Goal: Information Seeking & Learning: Learn about a topic

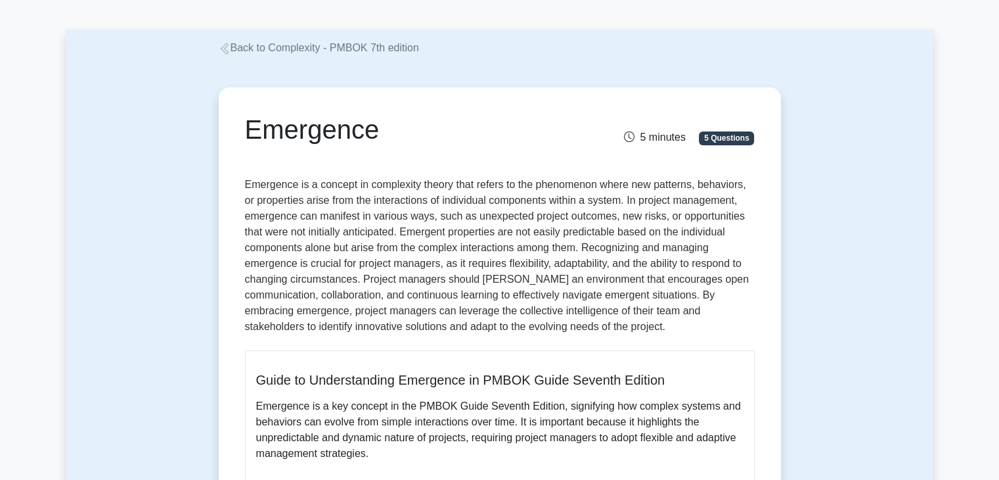
scroll to position [42, 0]
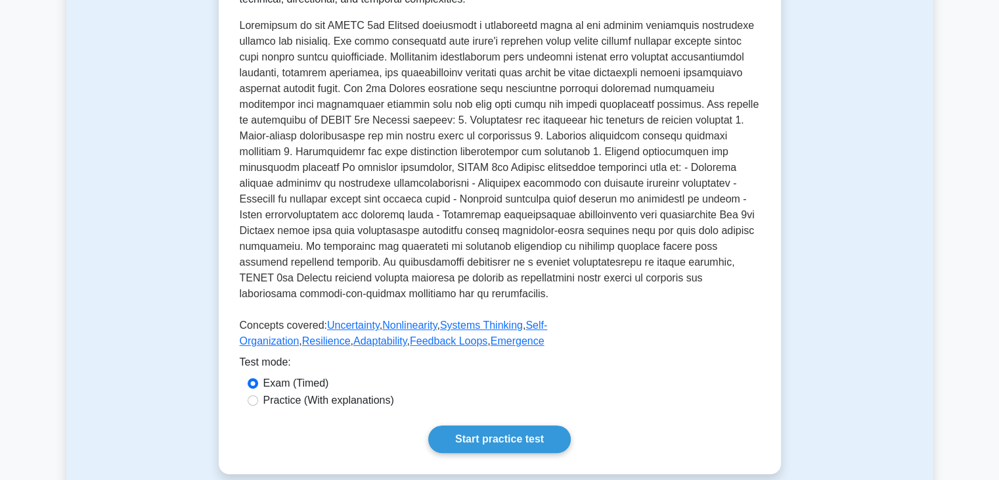
scroll to position [323, 0]
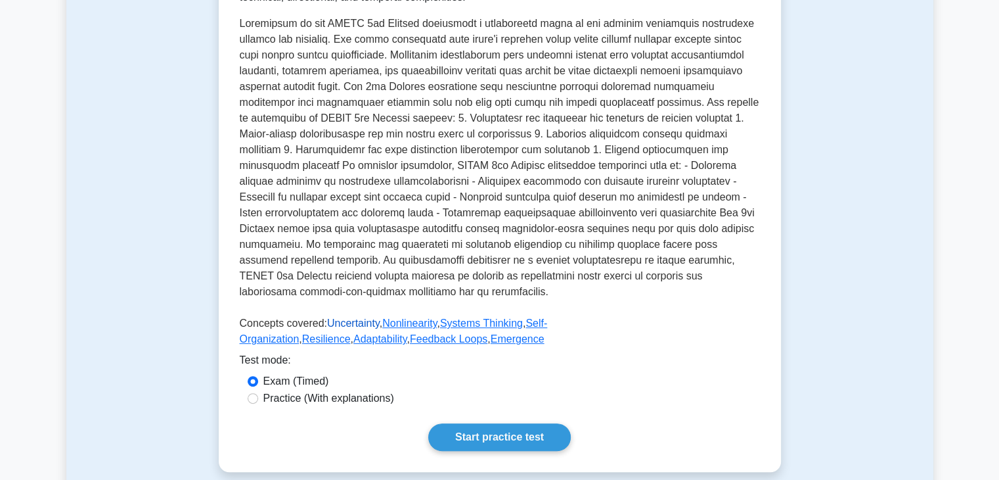
click at [334, 321] on link "Uncertainty" at bounding box center [353, 322] width 53 height 11
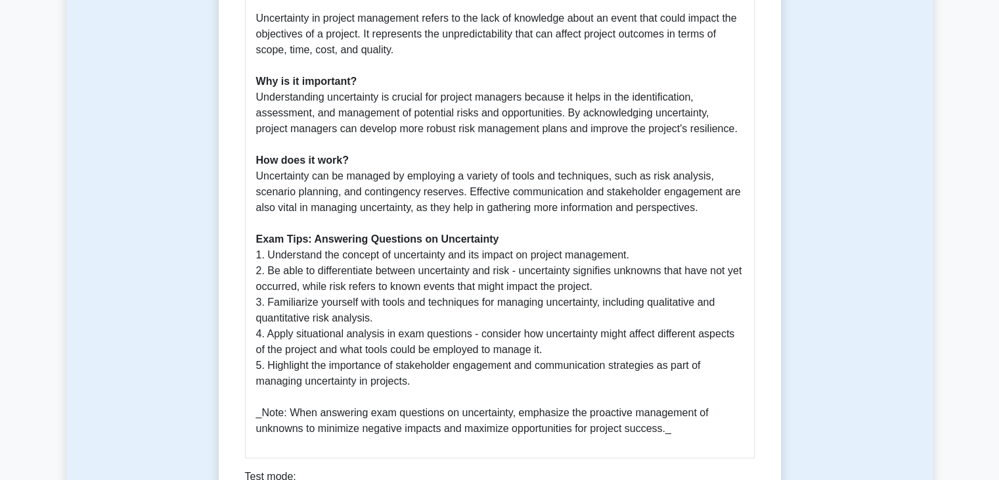
scroll to position [462, 0]
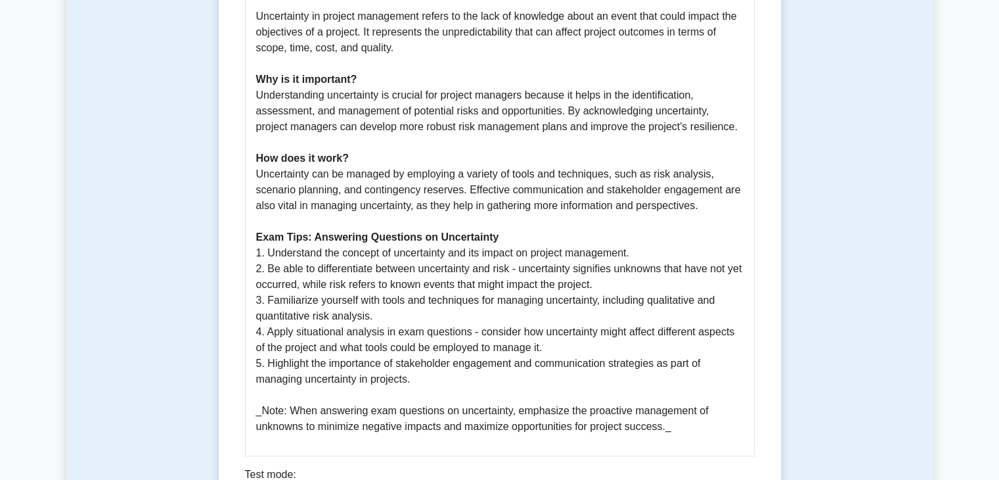
click at [408, 369] on p "Uncertainty in project management refers to the lack of knowledge about an even…" at bounding box center [499, 222] width 487 height 426
click at [413, 382] on p "Uncertainty in project management refers to the lack of knowledge about an even…" at bounding box center [499, 222] width 487 height 426
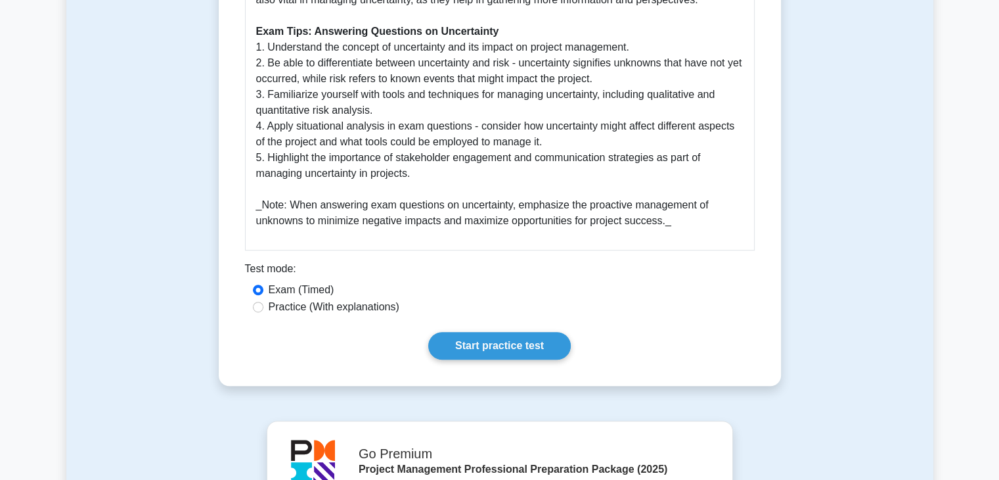
scroll to position [670, 0]
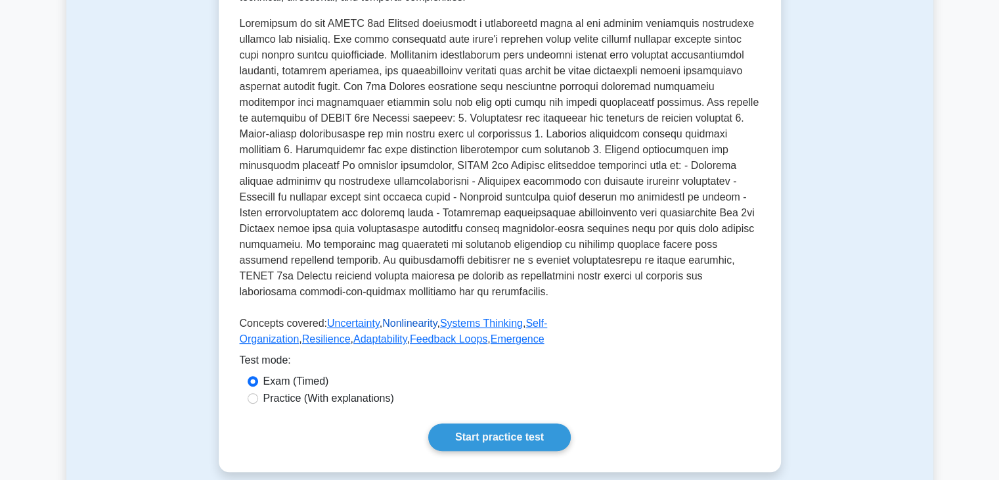
click at [411, 323] on link "Nonlinearity" at bounding box center [409, 322] width 55 height 11
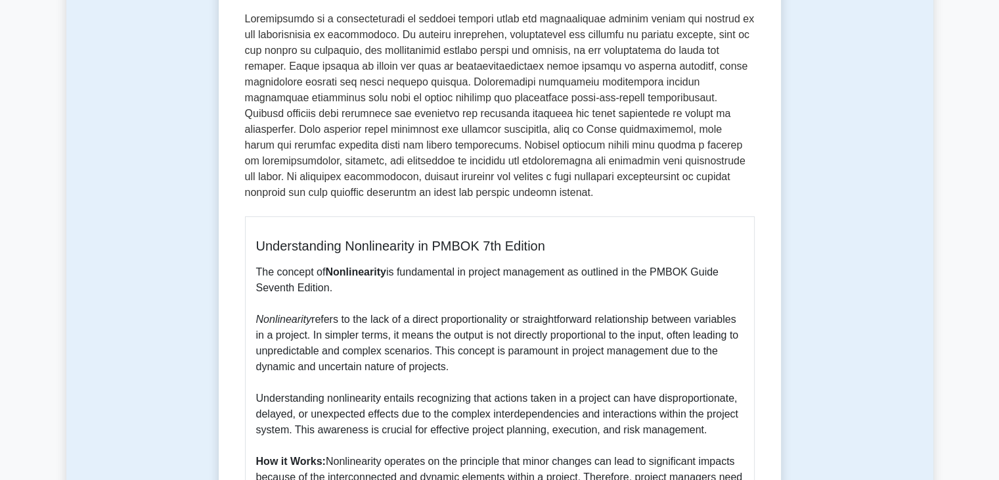
scroll to position [210, 0]
